Goal: Transaction & Acquisition: Purchase product/service

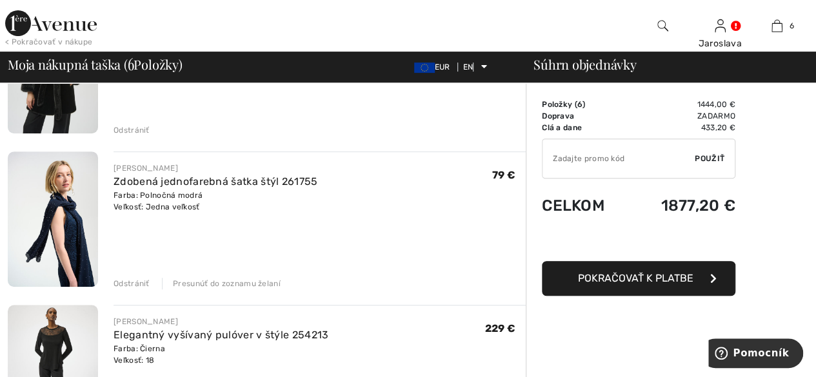
scroll to position [194, 0]
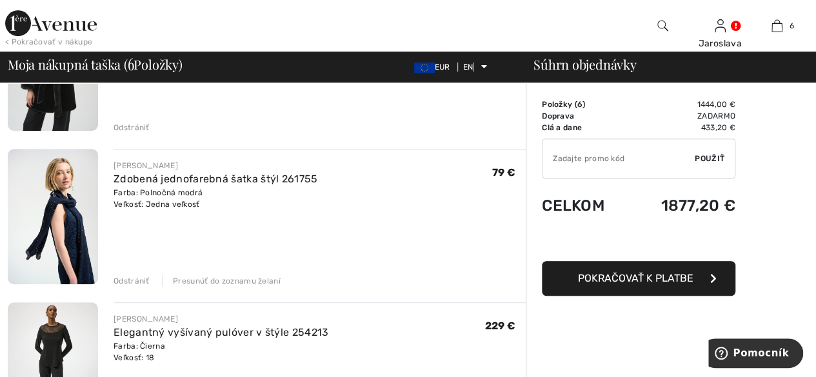
drag, startPoint x: 129, startPoint y: 279, endPoint x: 143, endPoint y: 279, distance: 14.2
click at [129, 279] on font "Odstrániť" at bounding box center [132, 281] width 36 height 9
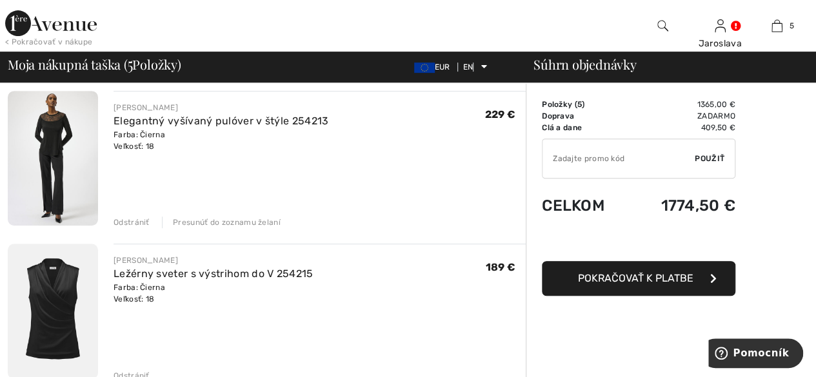
scroll to position [258, 0]
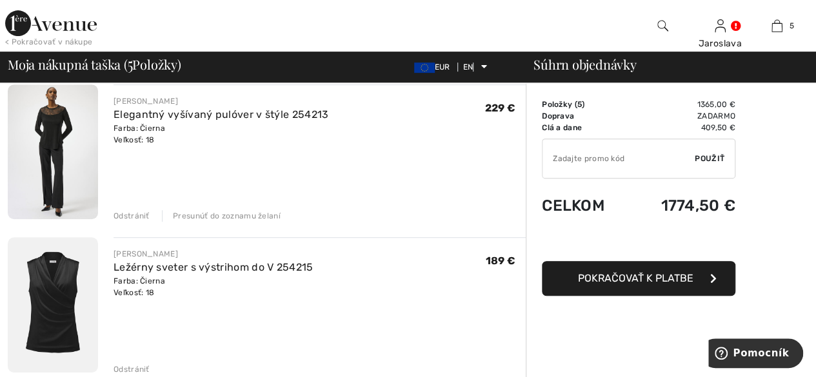
drag, startPoint x: 129, startPoint y: 211, endPoint x: 146, endPoint y: 211, distance: 16.8
click at [130, 212] on font "Odstrániť" at bounding box center [132, 216] width 36 height 9
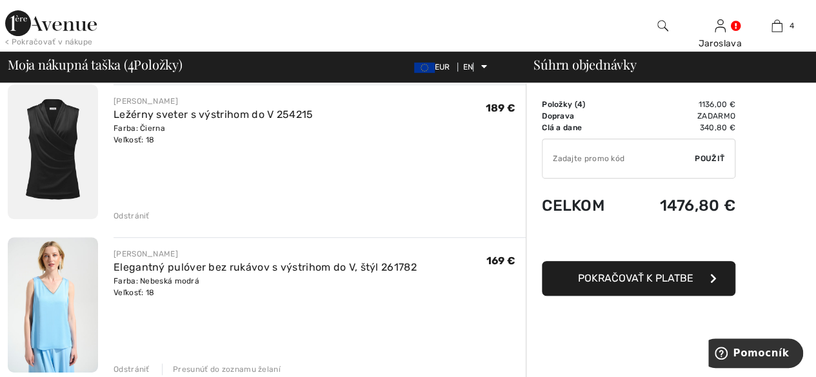
click at [130, 219] on font "Odstrániť" at bounding box center [132, 216] width 36 height 9
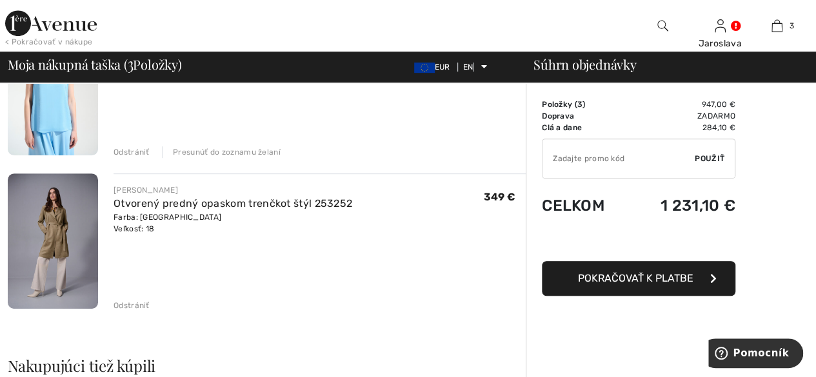
scroll to position [194, 0]
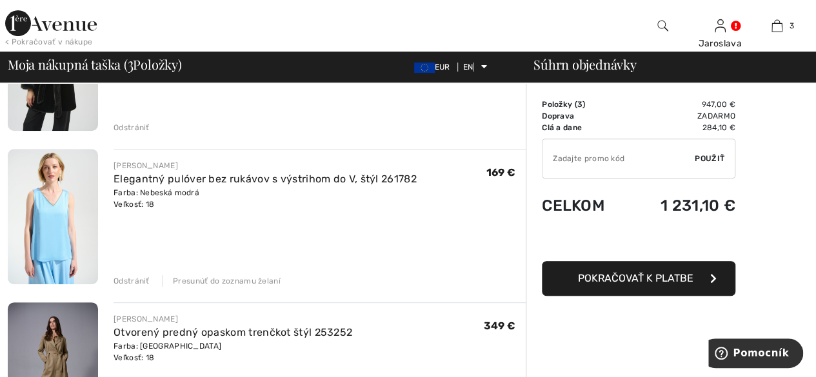
click at [218, 282] on font "Presunúť do zoznamu želaní" at bounding box center [227, 281] width 108 height 9
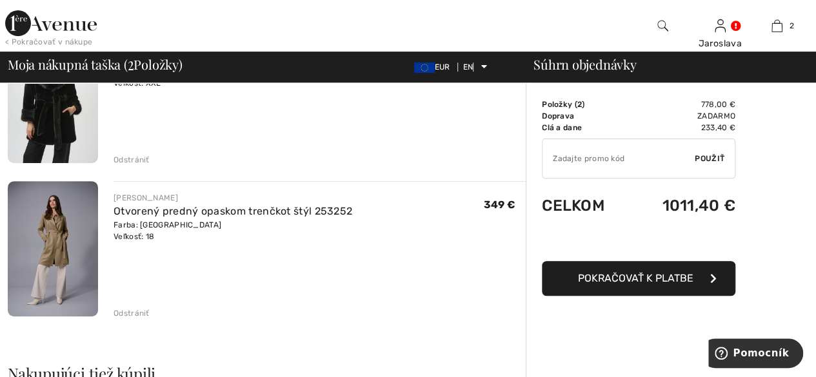
scroll to position [65, 0]
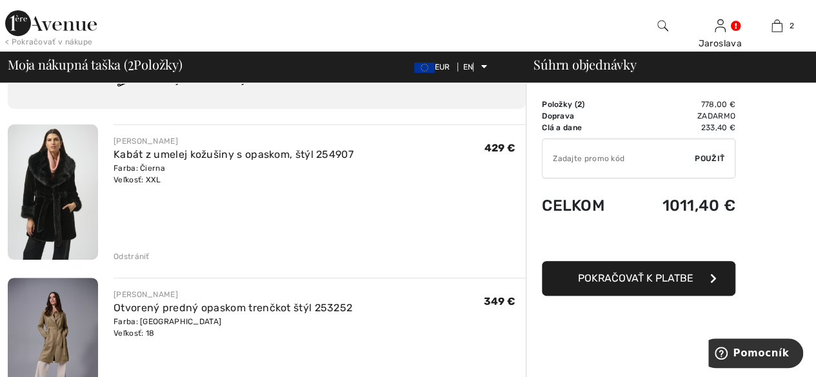
click at [125, 254] on font "Odstrániť" at bounding box center [132, 256] width 36 height 9
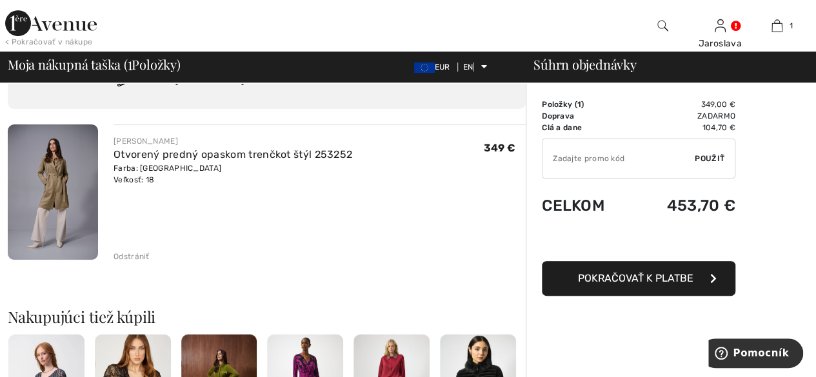
click at [636, 282] on font "Pokračovať k platbe" at bounding box center [635, 278] width 115 height 12
